Goal: Task Accomplishment & Management: Manage account settings

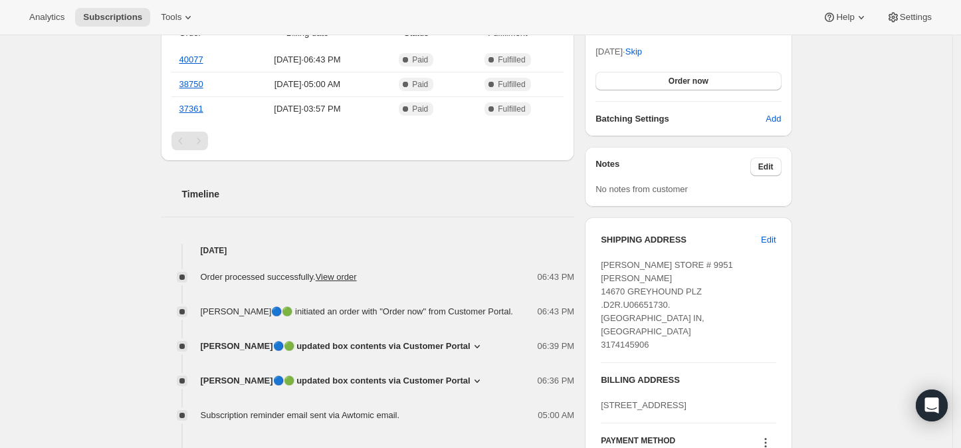
scroll to position [369, 0]
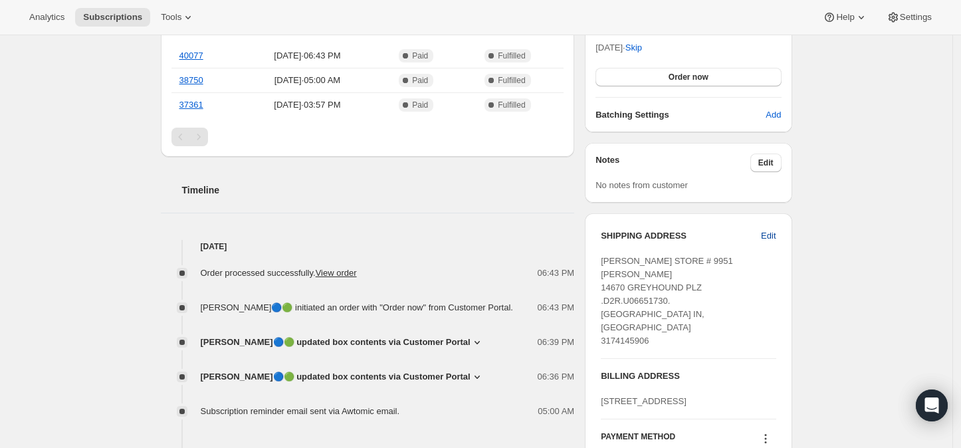
click at [771, 235] on span "Edit" at bounding box center [768, 235] width 15 height 13
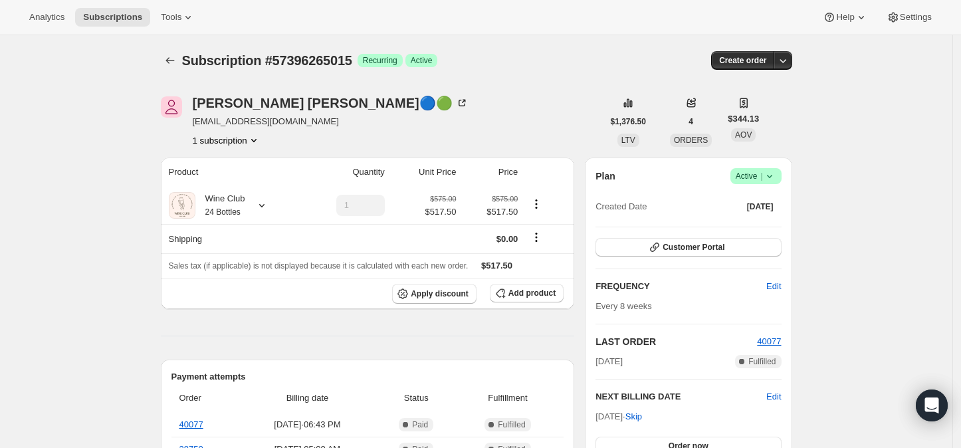
select select "IN"
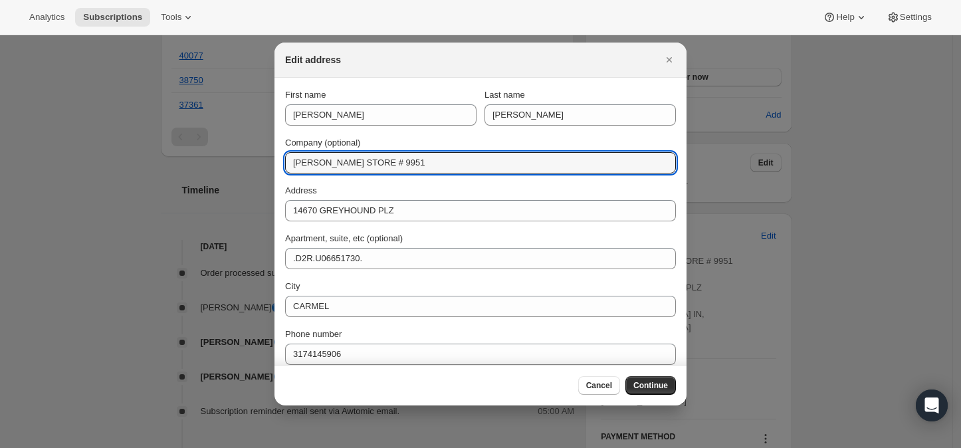
drag, startPoint x: 396, startPoint y: 159, endPoint x: 284, endPoint y: 165, distance: 111.9
click at [284, 165] on section "First name [PERSON_NAME] Last name [PERSON_NAME] Company (optional) [PERSON_NAM…" at bounding box center [481, 251] width 412 height 346
click at [307, 165] on input "Company (optional)" at bounding box center [480, 162] width 391 height 21
paste input "[PERSON_NAME] & [PERSON_NAME] Mechanical Contractors"
type input "[PERSON_NAME] & [PERSON_NAME] Mechanical Contractors"
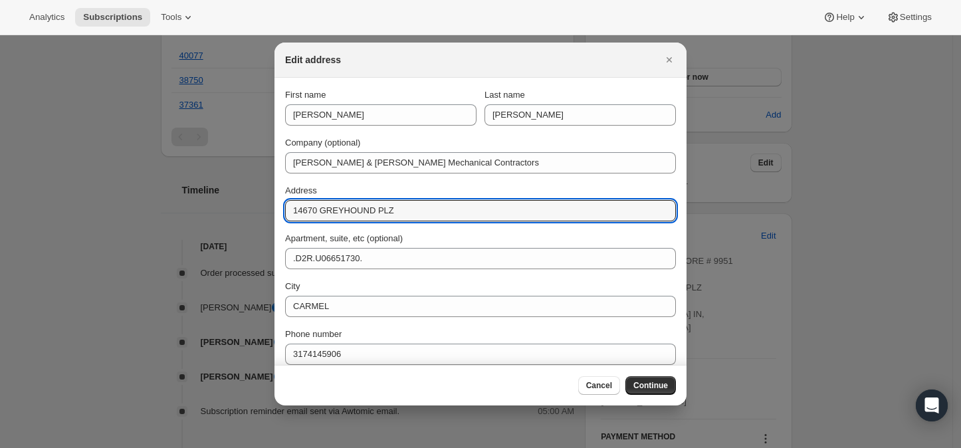
drag, startPoint x: 392, startPoint y: 213, endPoint x: 282, endPoint y: 203, distance: 110.2
click at [282, 203] on section "First name [PERSON_NAME] Last name [PERSON_NAME] Company (optional) [PERSON_NAM…" at bounding box center [481, 251] width 412 height 346
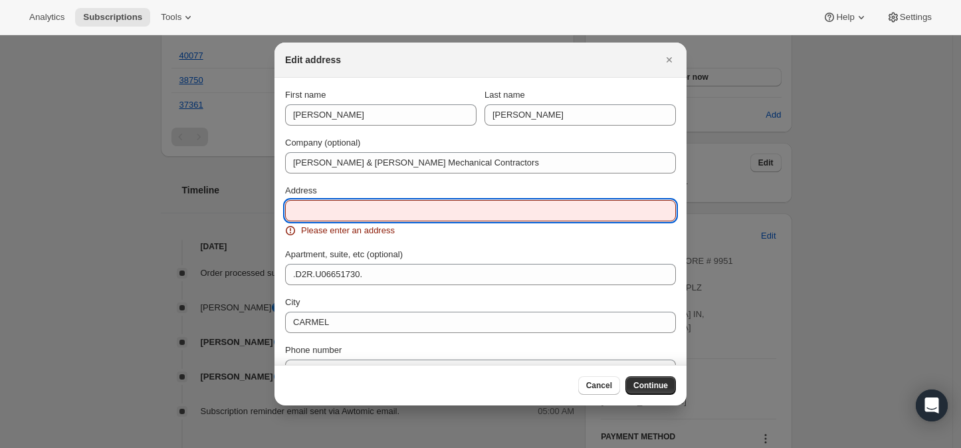
click at [303, 210] on input "Address" at bounding box center [480, 210] width 391 height 21
paste input "[STREET_ADDRESS]"
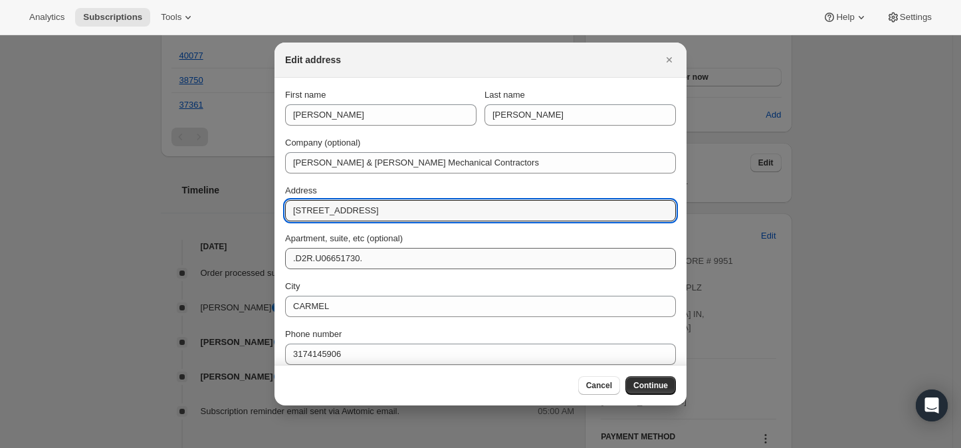
type input "[STREET_ADDRESS]"
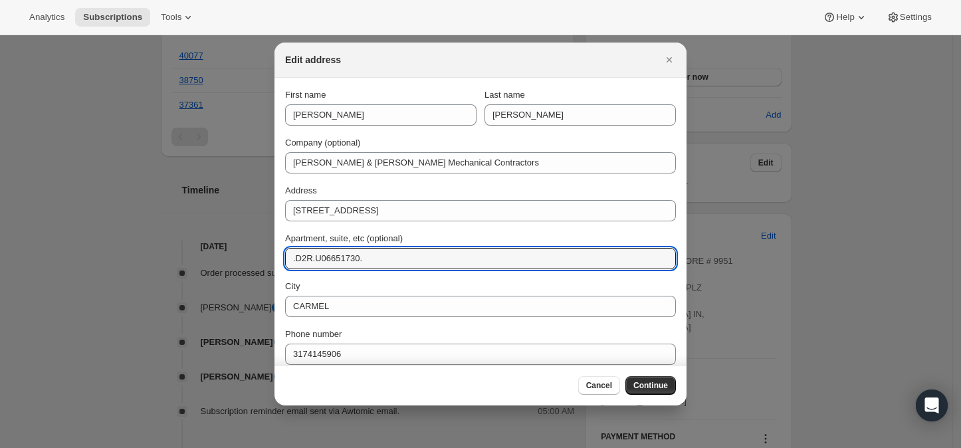
drag, startPoint x: 362, startPoint y: 256, endPoint x: 277, endPoint y: 264, distance: 84.8
click at [277, 262] on section "First name [PERSON_NAME] Last name [PERSON_NAME] Company (optional) [PERSON_NAM…" at bounding box center [481, 251] width 412 height 346
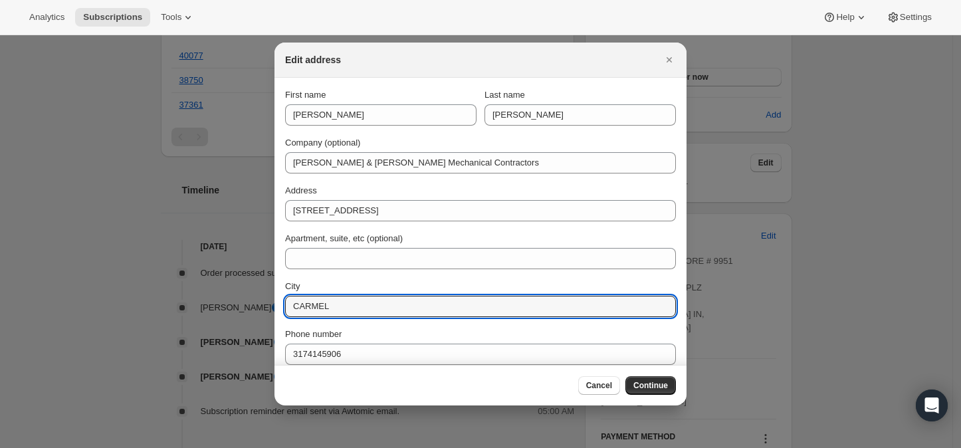
drag, startPoint x: 320, startPoint y: 302, endPoint x: 268, endPoint y: 299, distance: 52.6
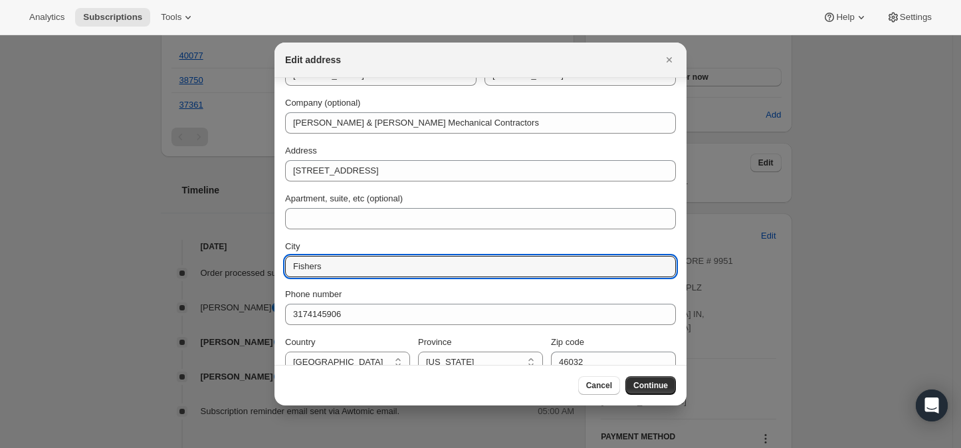
scroll to position [59, 0]
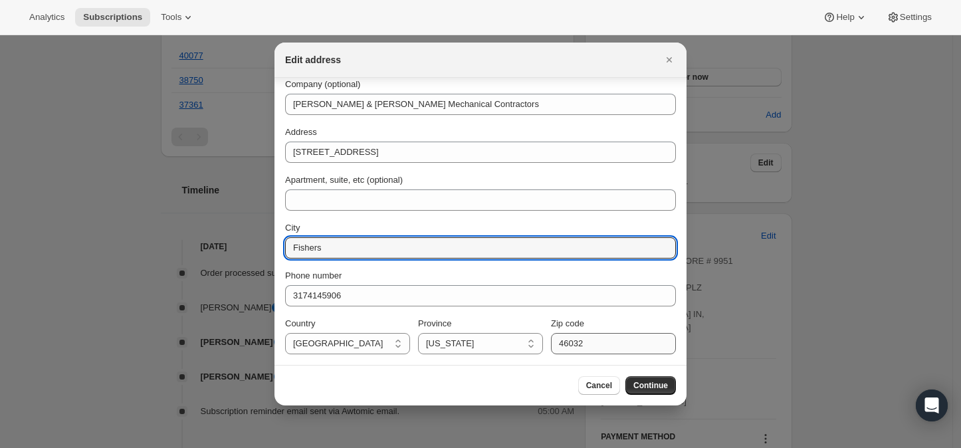
type input "Fishers"
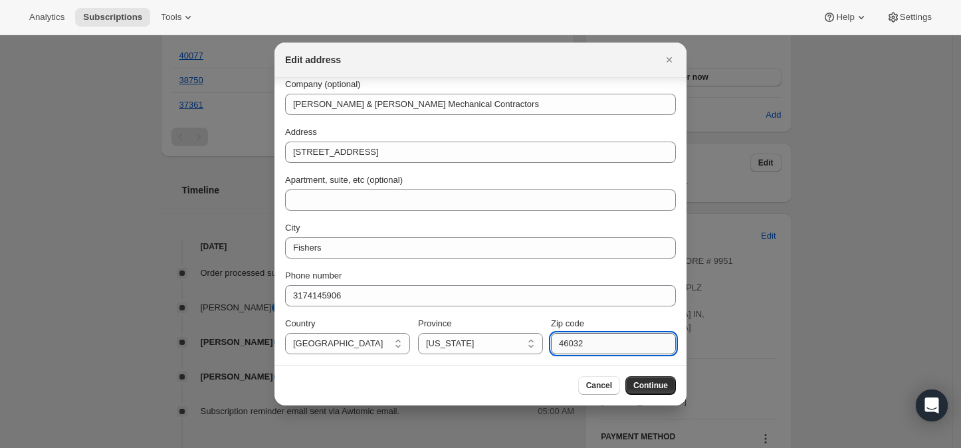
click at [578, 343] on input "46032" at bounding box center [613, 343] width 125 height 21
type input "46038"
click at [646, 384] on span "Continue" at bounding box center [651, 385] width 35 height 11
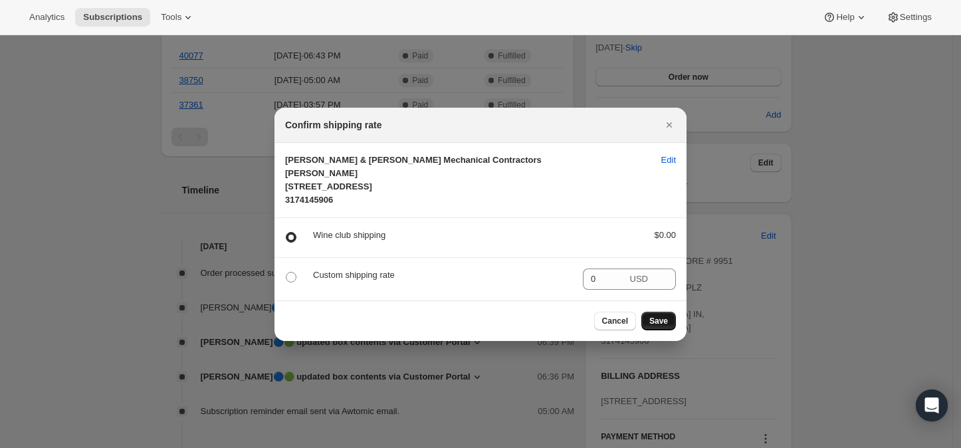
scroll to position [0, 0]
click at [662, 326] on span "Save" at bounding box center [659, 321] width 19 height 11
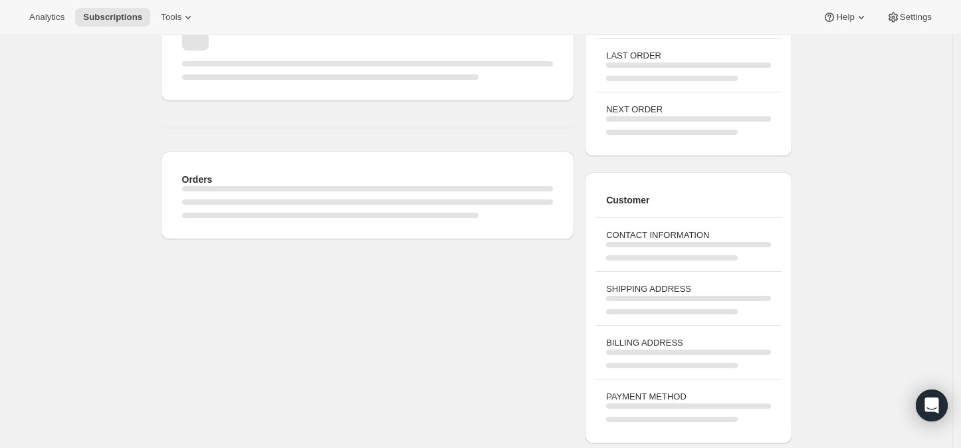
scroll to position [369, 0]
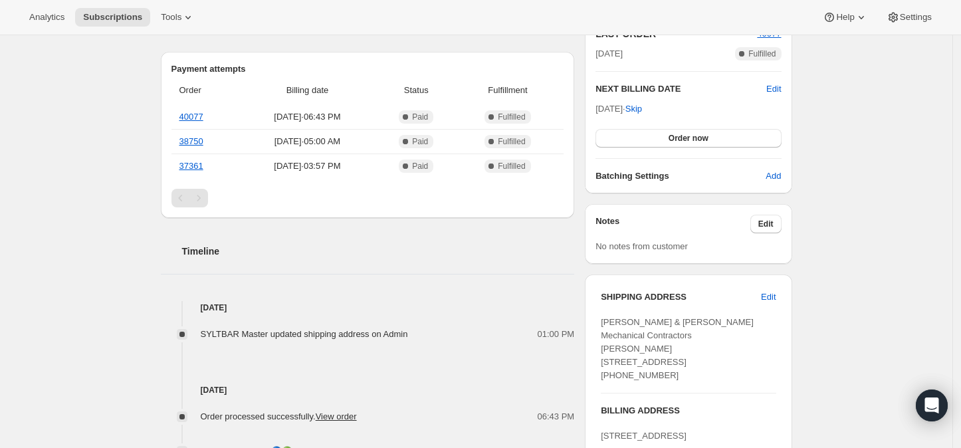
drag, startPoint x: 599, startPoint y: 295, endPoint x: 674, endPoint y: 386, distance: 117.7
click at [674, 386] on div "SHIPPING ADDRESS Edit [PERSON_NAME] & [PERSON_NAME] Mechanical Contractors [PER…" at bounding box center [688, 404] width 207 height 259
copy div "SHIPPING ADDRESS Edit [PERSON_NAME] & [PERSON_NAME] Mechanical Contractors [PER…"
